Goal: Information Seeking & Learning: Learn about a topic

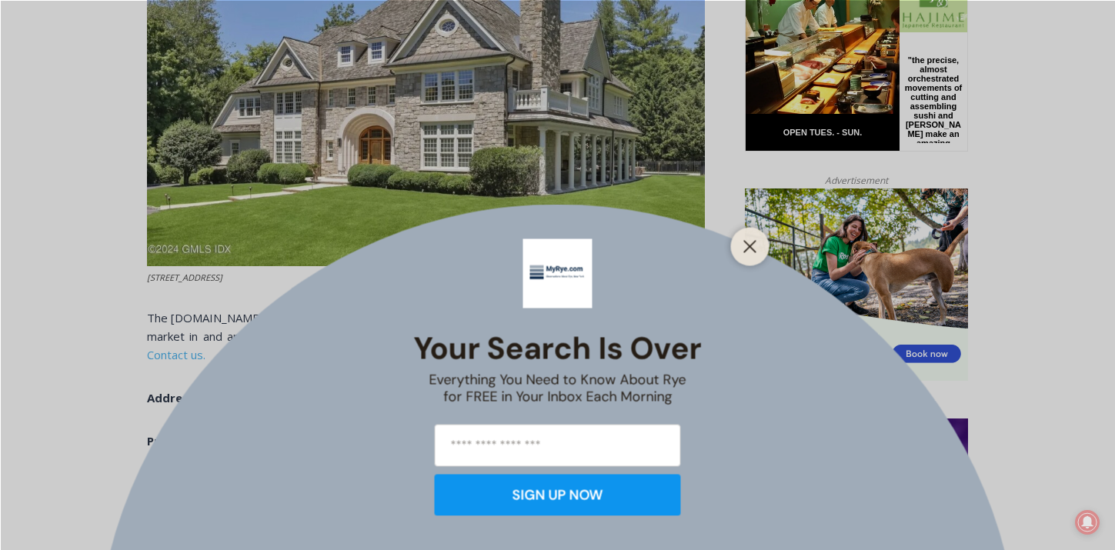
scroll to position [834, 0]
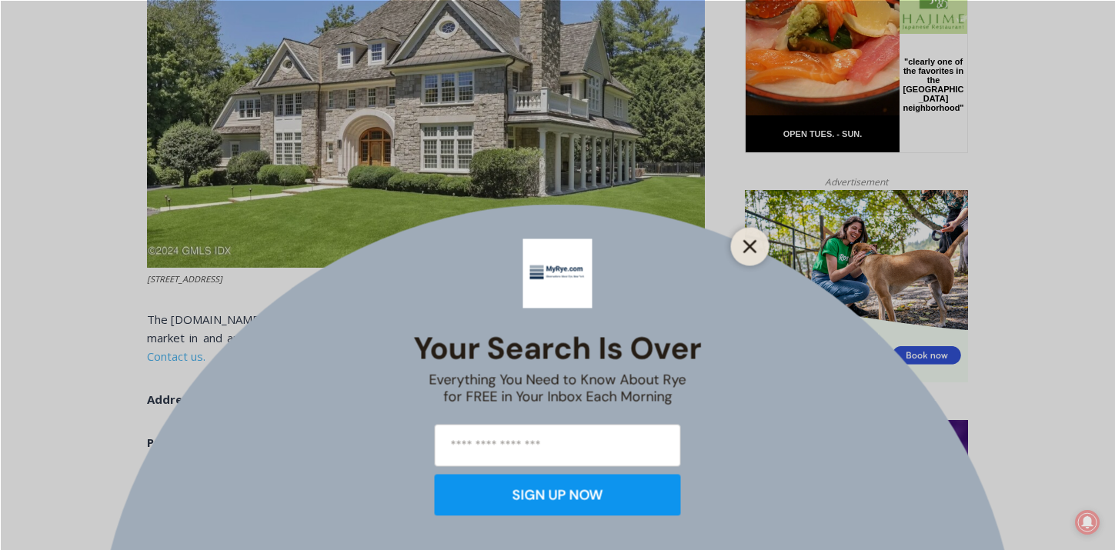
click at [757, 245] on button "Close" at bounding box center [750, 246] width 22 height 22
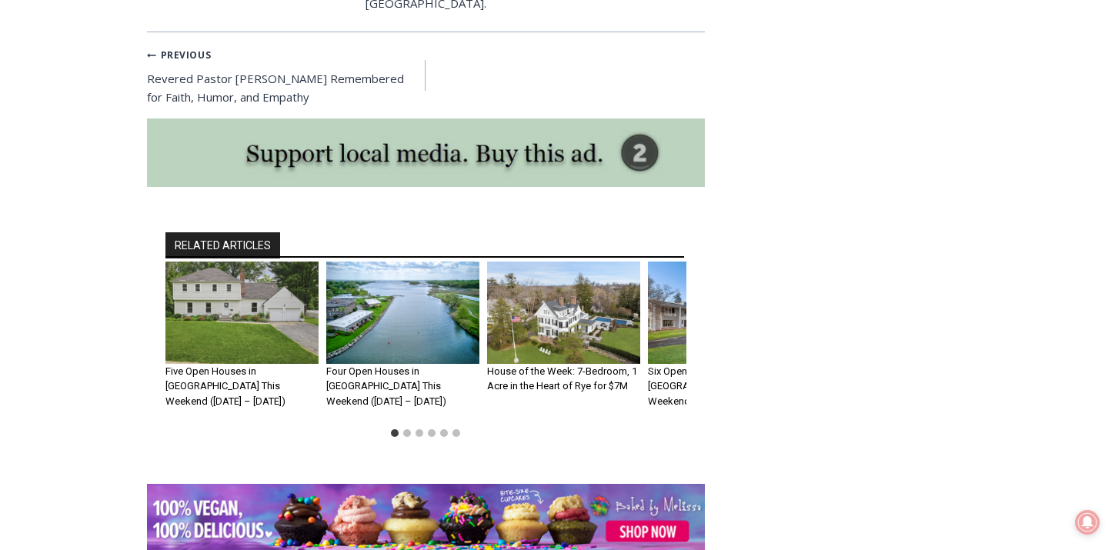
scroll to position [6565, 0]
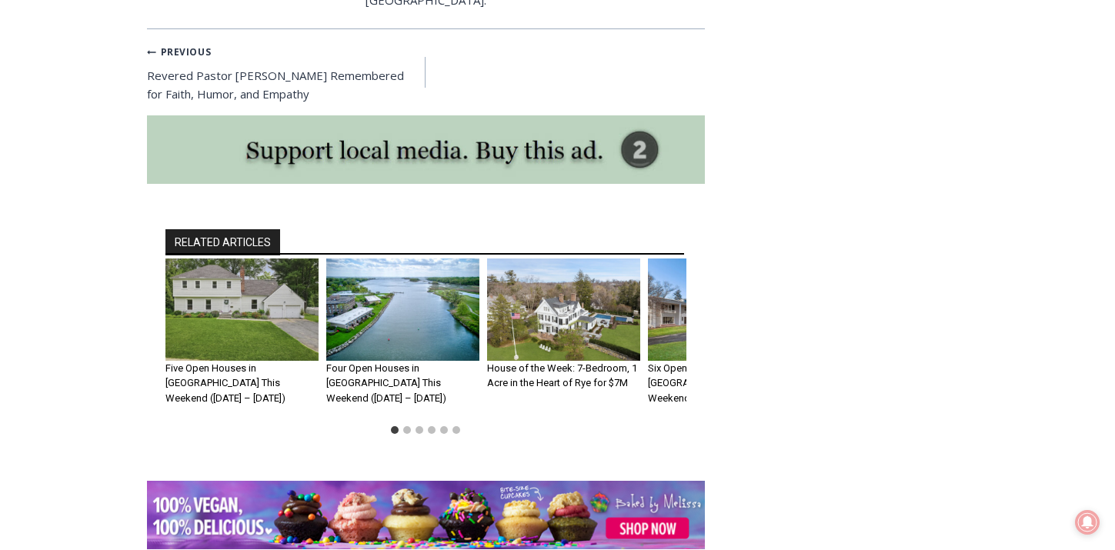
click at [588, 285] on img "3 of 6" at bounding box center [563, 309] width 153 height 102
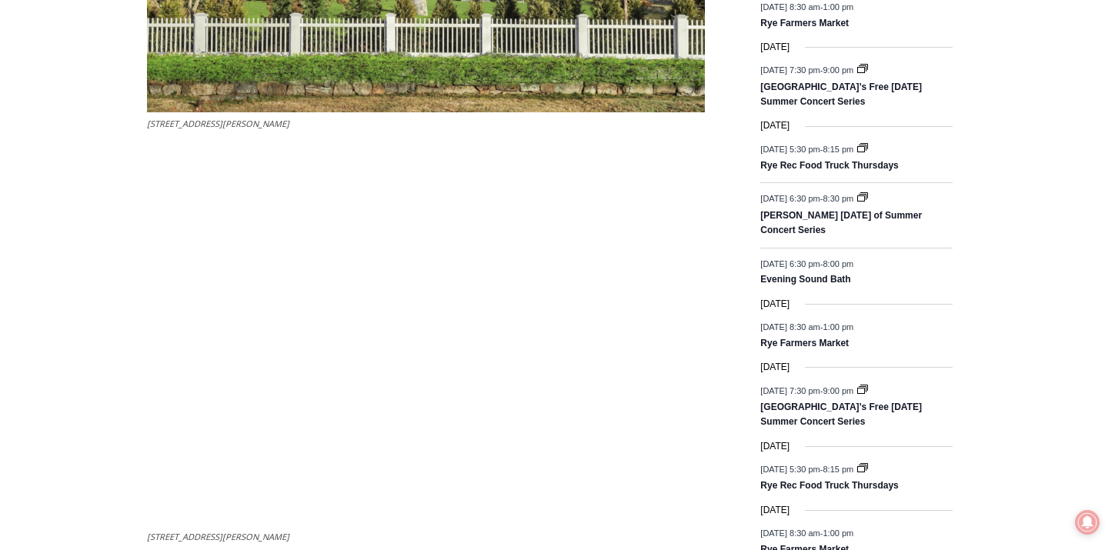
scroll to position [2014, 0]
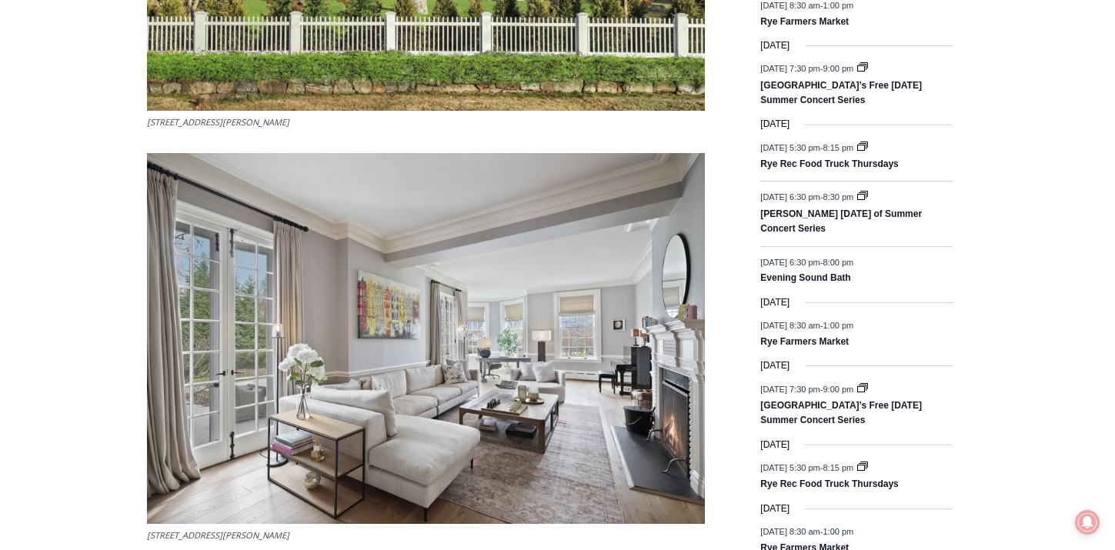
click at [520, 394] on img at bounding box center [426, 338] width 558 height 371
click at [574, 412] on img at bounding box center [426, 338] width 558 height 371
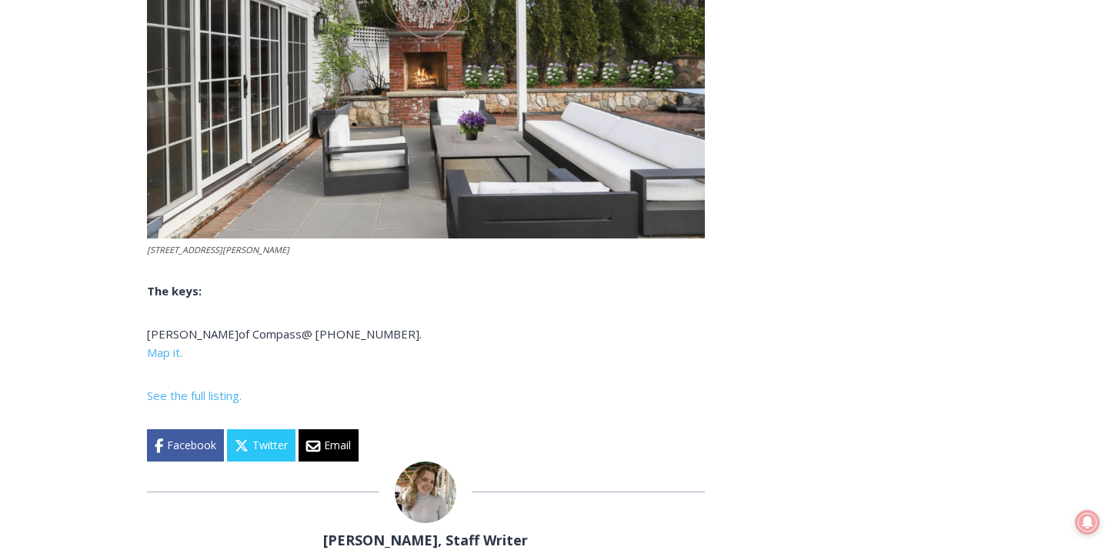
scroll to position [6365, 0]
